Goal: Obtain resource: Obtain resource

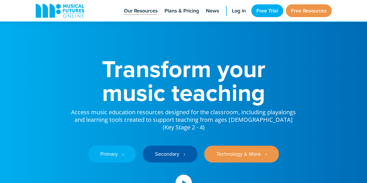
click at [151, 9] on span "Our Resources" at bounding box center [141, 11] width 34 height 8
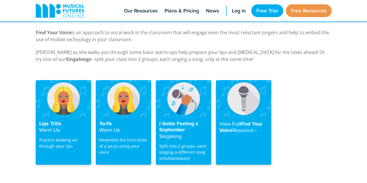
scroll to position [1140, 0]
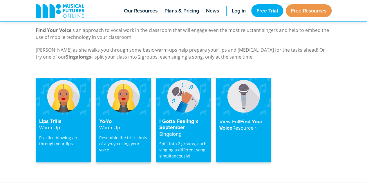
click at [107, 118] on h4 "Yo-Yo Warm Up" at bounding box center [123, 124] width 48 height 13
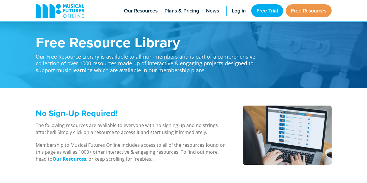
scroll to position [1140, 0]
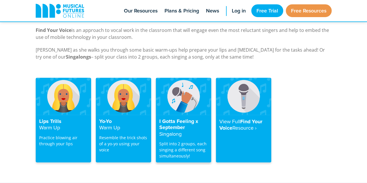
click at [170, 118] on h4 "I Gotta Feeling x September Singalong" at bounding box center [183, 127] width 48 height 19
